Goal: Transaction & Acquisition: Download file/media

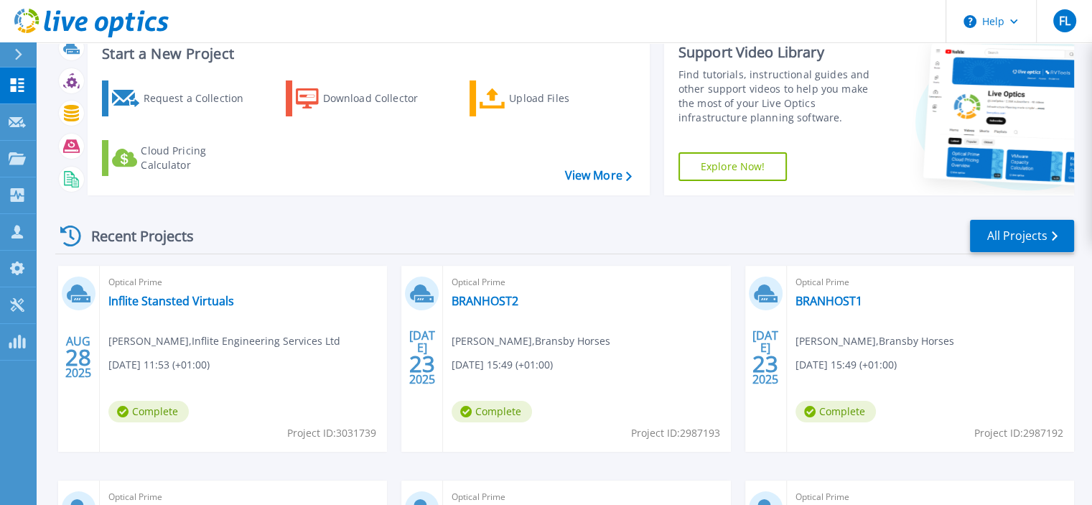
scroll to position [72, 0]
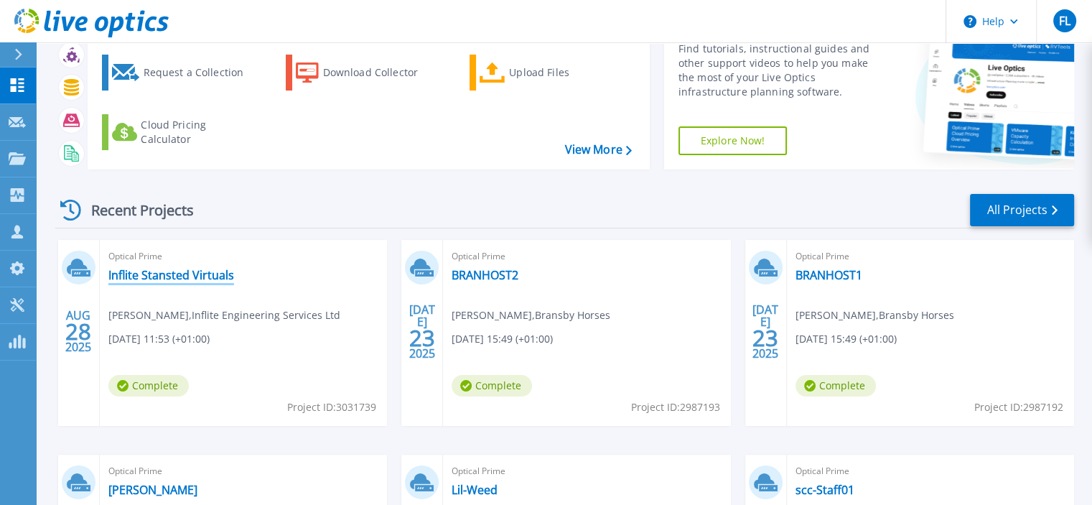
click at [192, 279] on link "Inflite Stansted Virtuals" at bounding box center [171, 275] width 126 height 14
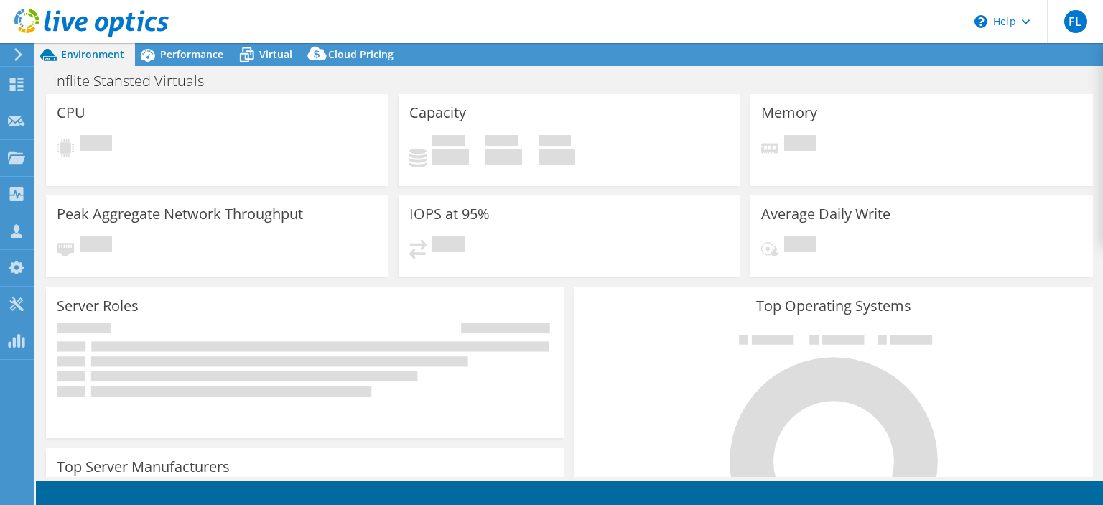
select select "USD"
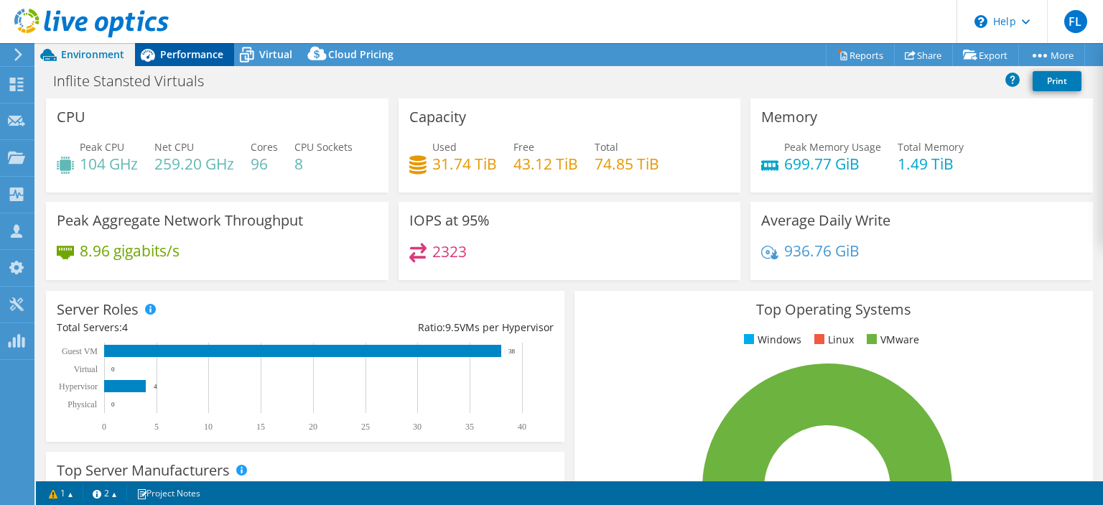
click at [182, 53] on span "Performance" at bounding box center [191, 54] width 63 height 14
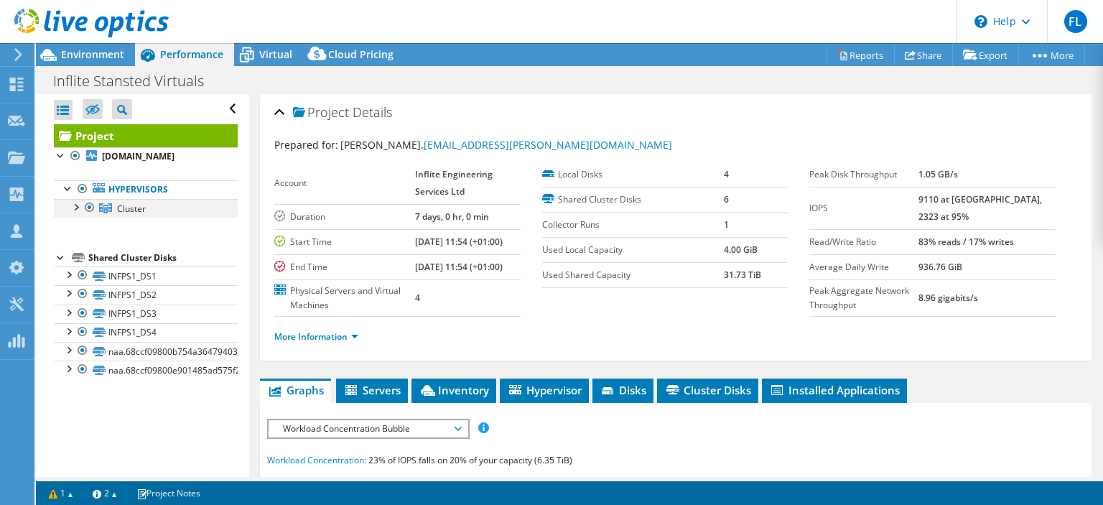
click at [75, 211] on div at bounding box center [75, 206] width 14 height 14
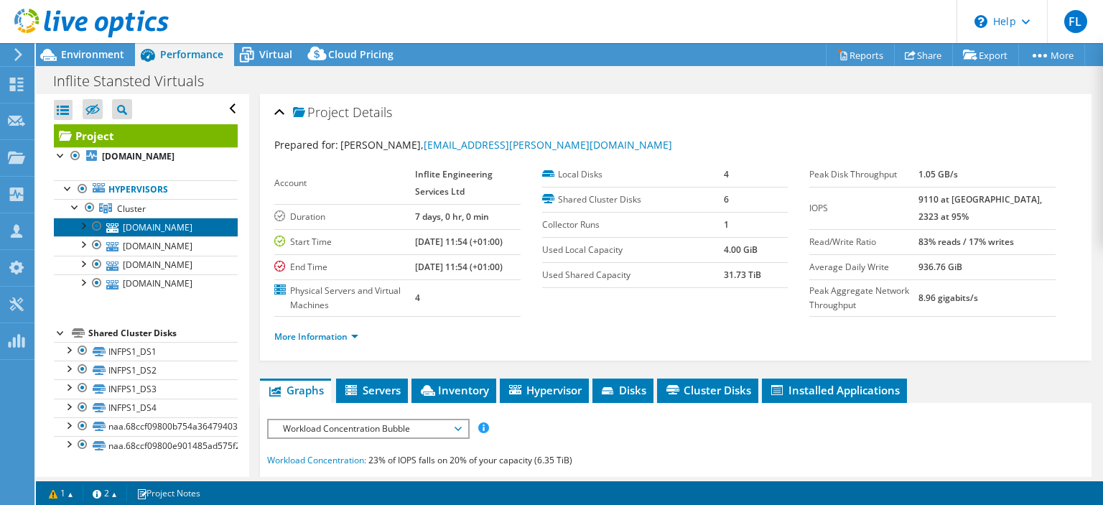
click at [126, 223] on link "[DOMAIN_NAME]" at bounding box center [146, 227] width 184 height 19
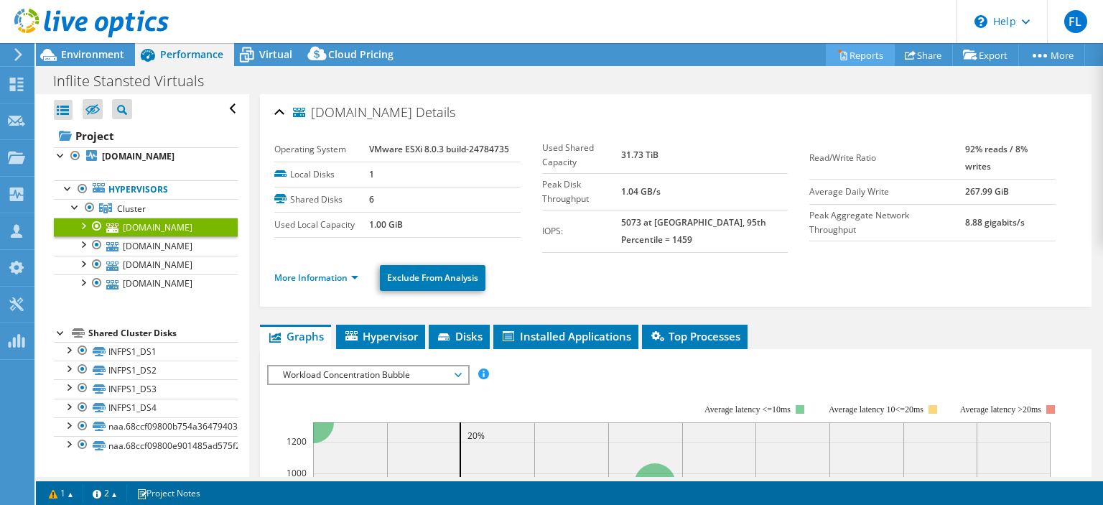
click at [862, 54] on link "Reports" at bounding box center [860, 55] width 69 height 22
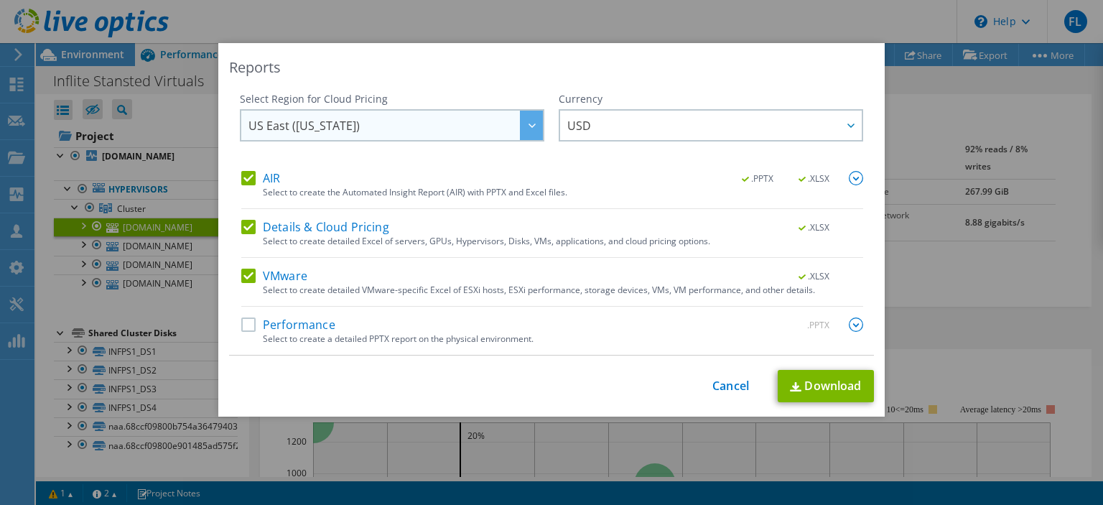
click at [376, 123] on span "US East ([US_STATE])" at bounding box center [395, 125] width 294 height 29
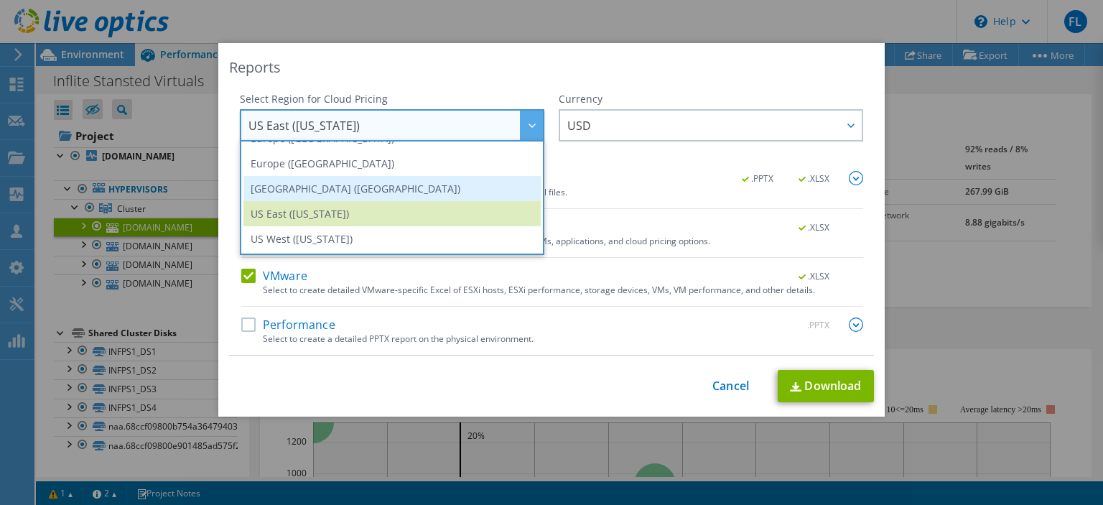
scroll to position [122, 0]
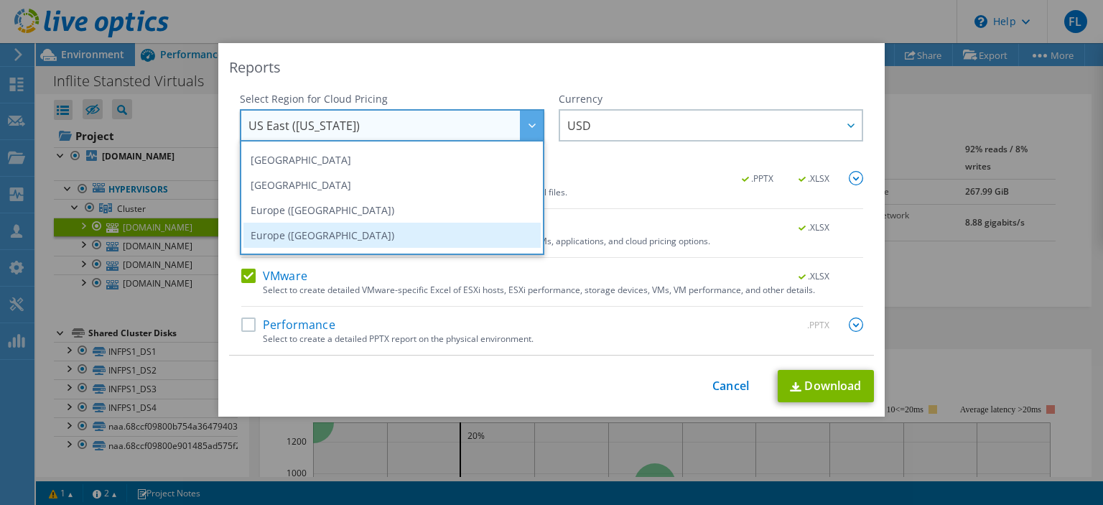
click at [305, 231] on li "Europe ([GEOGRAPHIC_DATA])" at bounding box center [391, 235] width 297 height 25
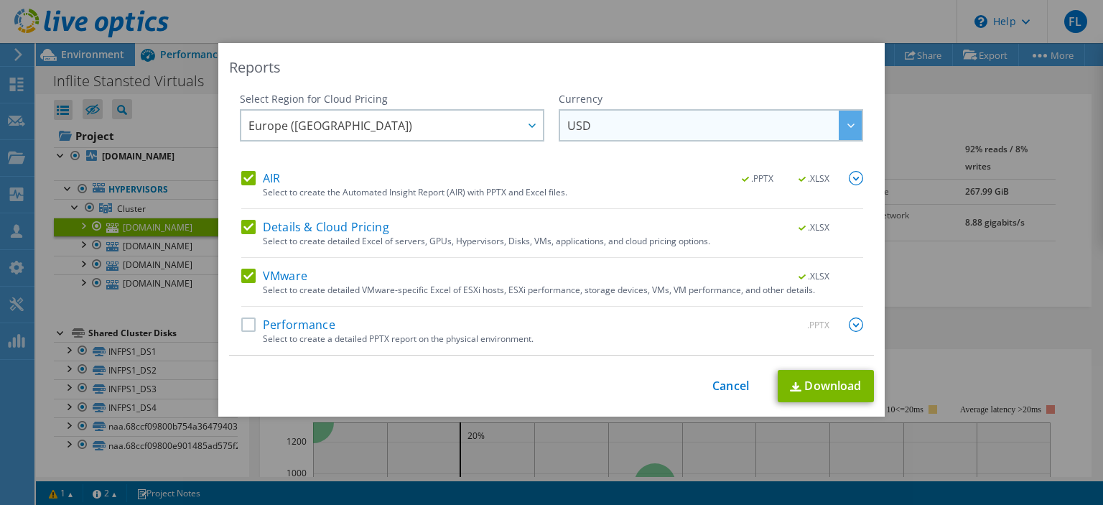
click at [588, 126] on span "USD" at bounding box center [714, 125] width 294 height 29
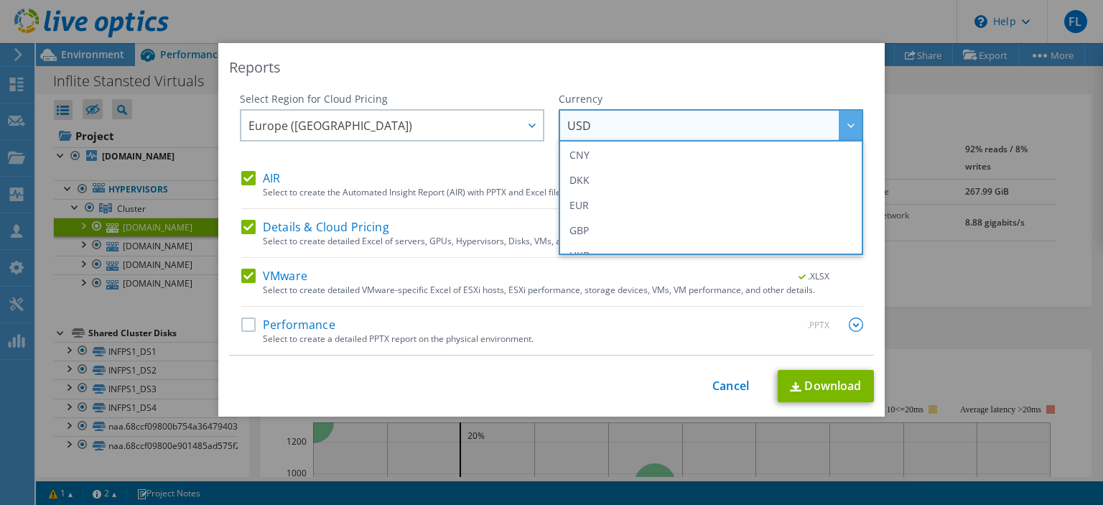
scroll to position [172, 0]
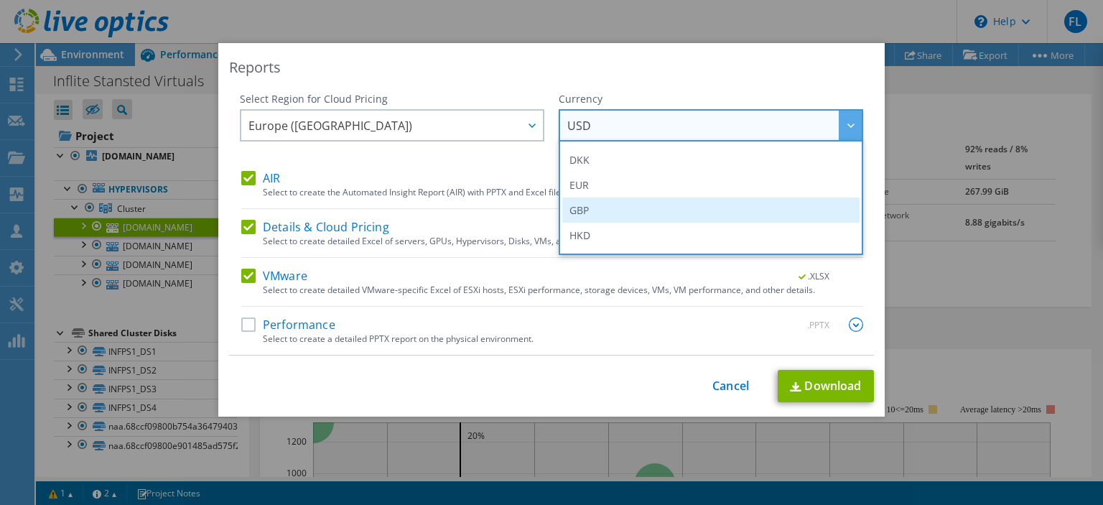
click at [566, 207] on li "GBP" at bounding box center [710, 209] width 297 height 25
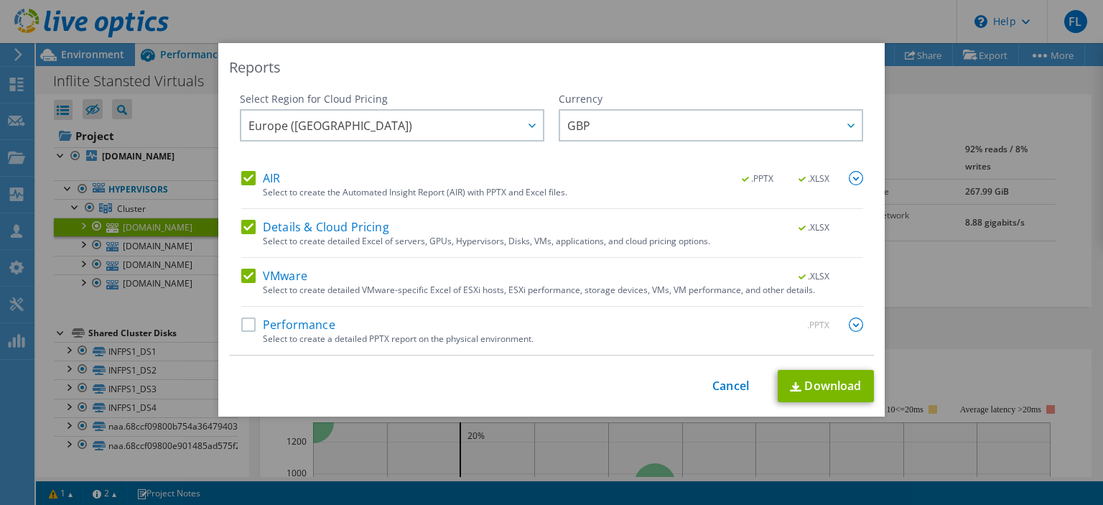
click at [577, 174] on div "AIR .PPTX .XLSX" at bounding box center [552, 179] width 622 height 17
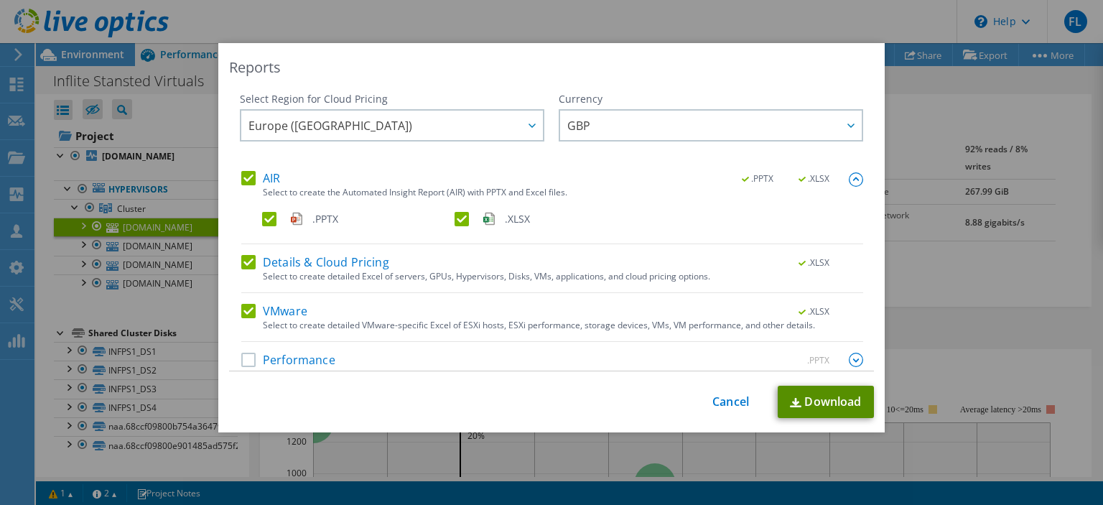
click at [808, 405] on link "Download" at bounding box center [826, 402] width 96 height 32
click at [722, 398] on link "Cancel" at bounding box center [730, 402] width 37 height 14
